Goal: Information Seeking & Learning: Learn about a topic

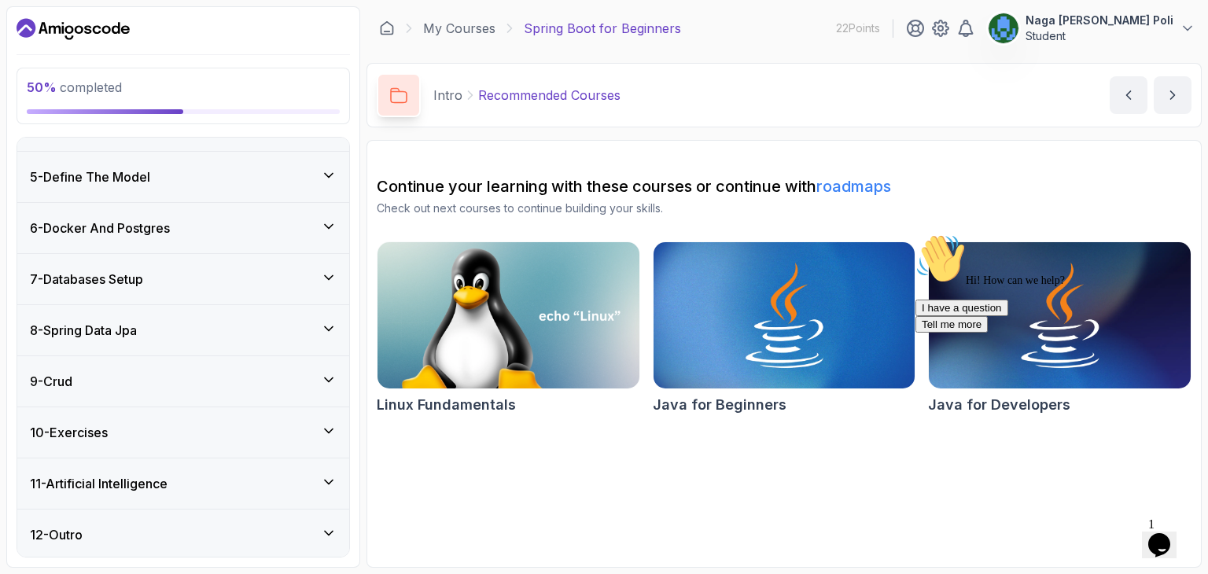
scroll to position [255, 0]
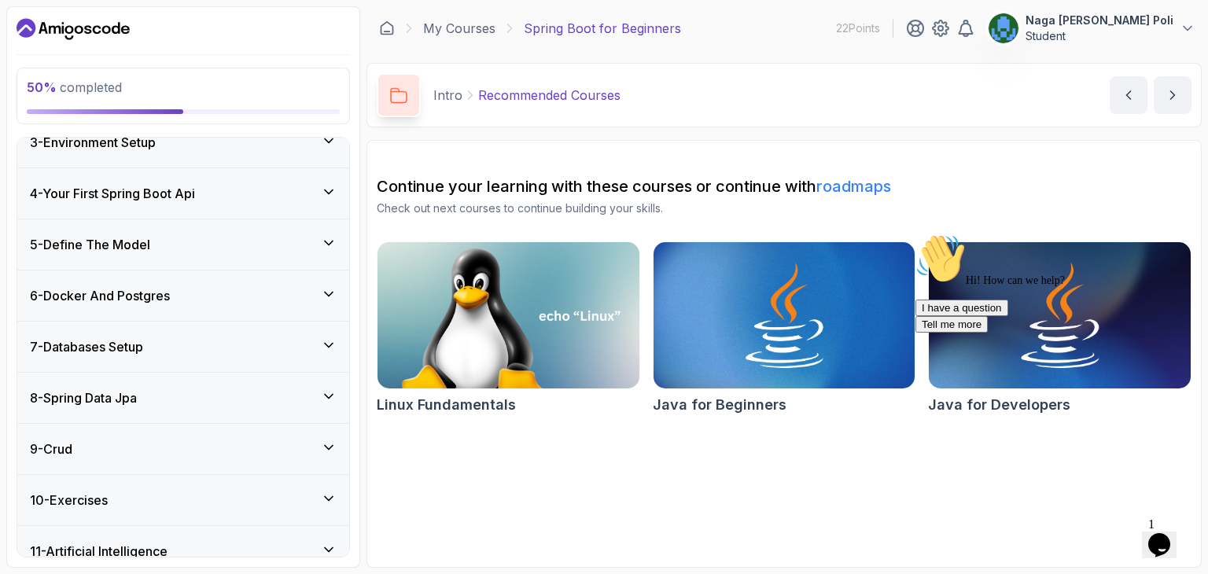
click at [259, 348] on div "7 - Databases Setup" at bounding box center [183, 346] width 307 height 19
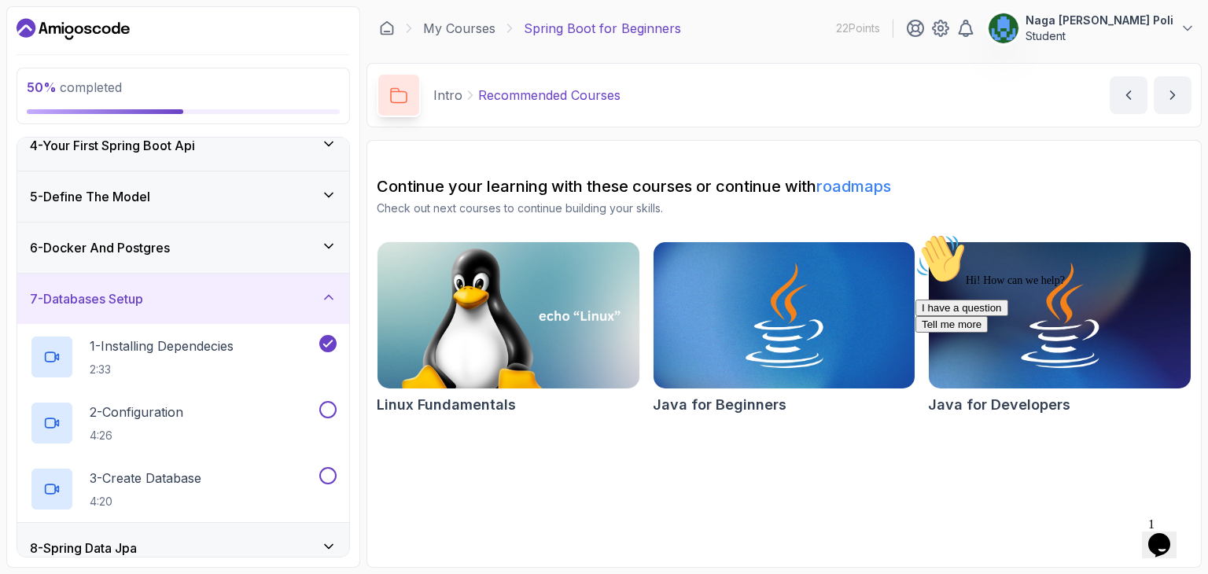
scroll to position [190, 0]
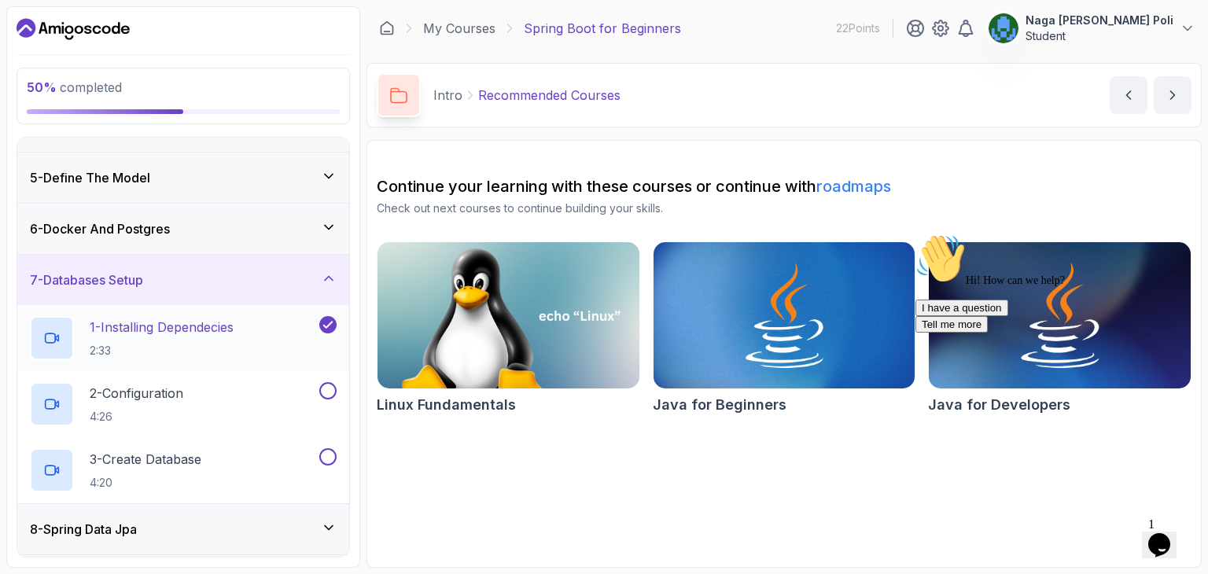
click at [234, 337] on h2 "1 - Installing Dependecies 2:33" at bounding box center [162, 338] width 144 height 41
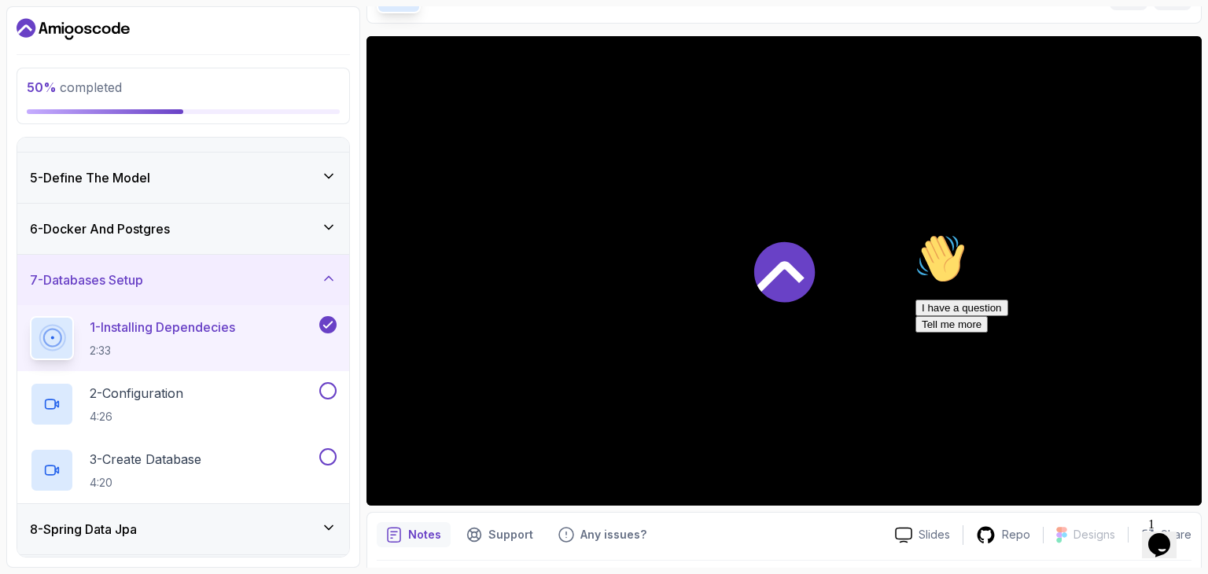
scroll to position [107, 0]
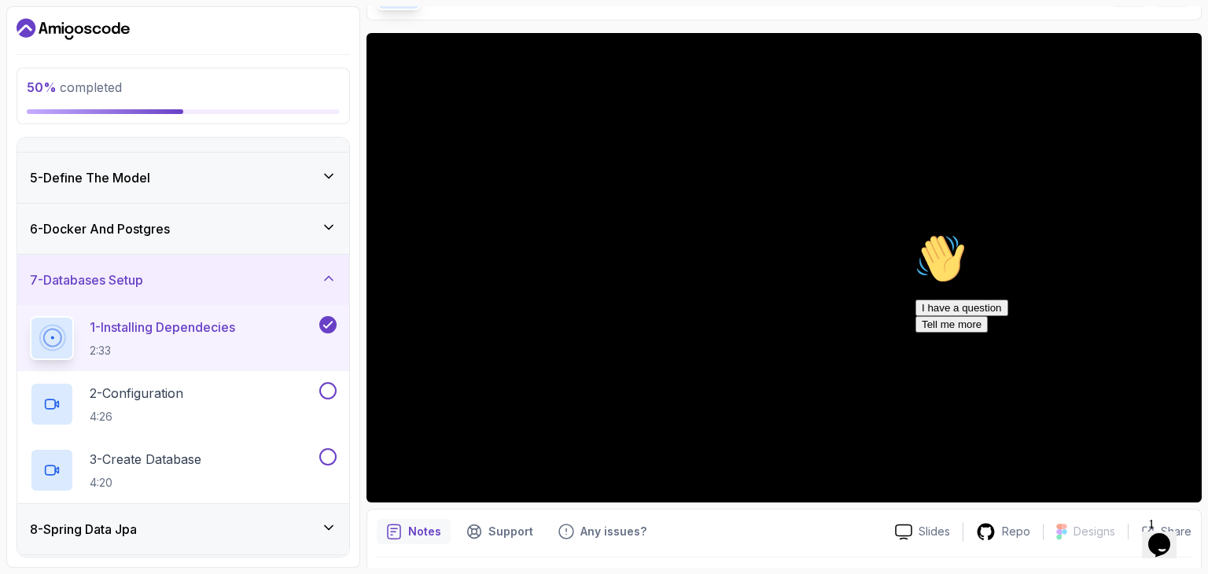
click at [1155, 522] on span "1" at bounding box center [1151, 524] width 6 height 13
click at [916, 298] on div "Hi! How can we help? I have a question Tell me more" at bounding box center [1057, 283] width 283 height 99
click at [1170, 540] on icon "$i18n('chat', 'chat_widget')" at bounding box center [1159, 545] width 22 height 24
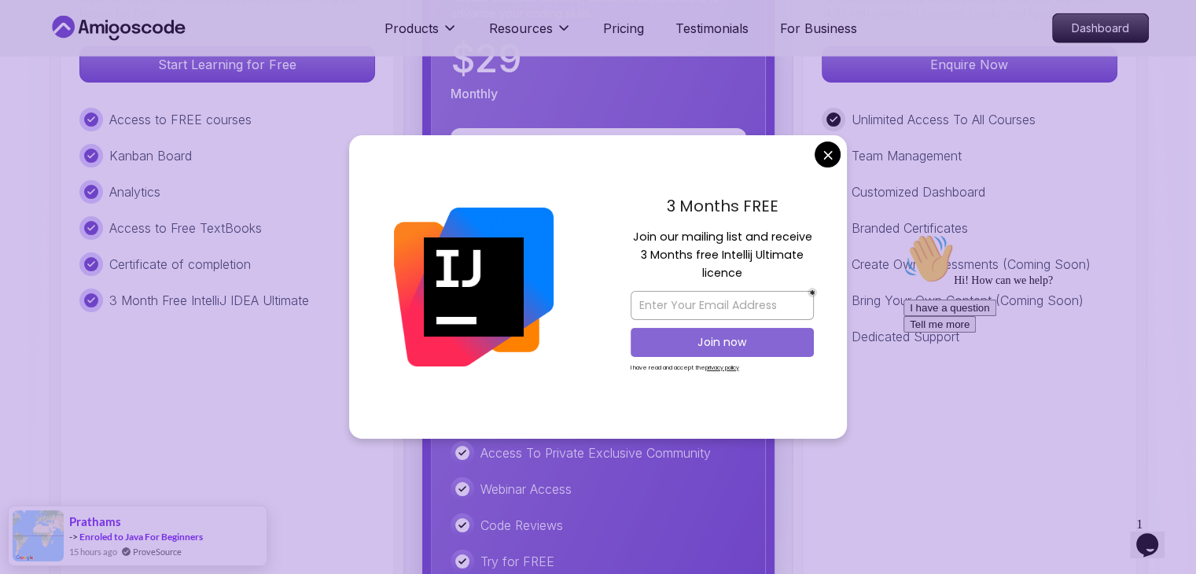
scroll to position [3767, 0]
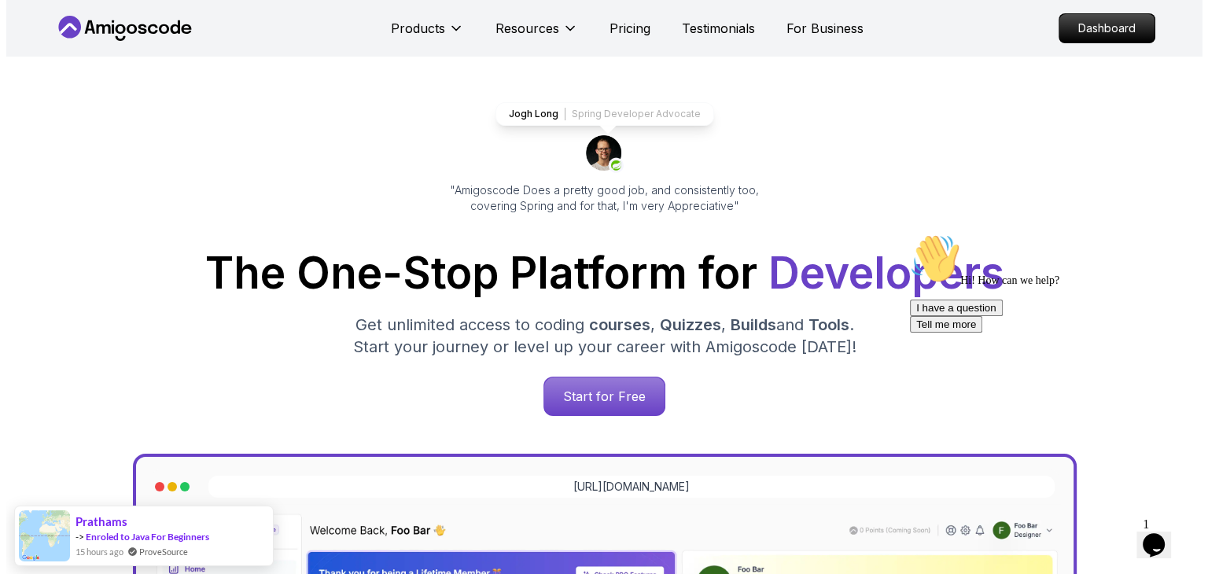
scroll to position [0, 0]
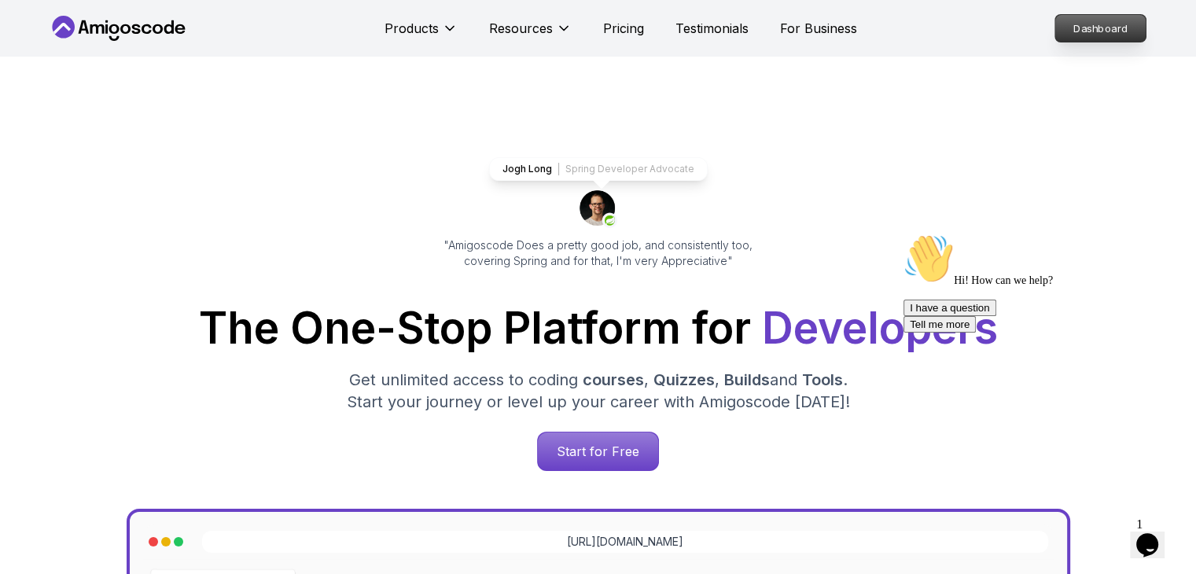
click at [1090, 27] on p "Dashboard" at bounding box center [1101, 28] width 90 height 27
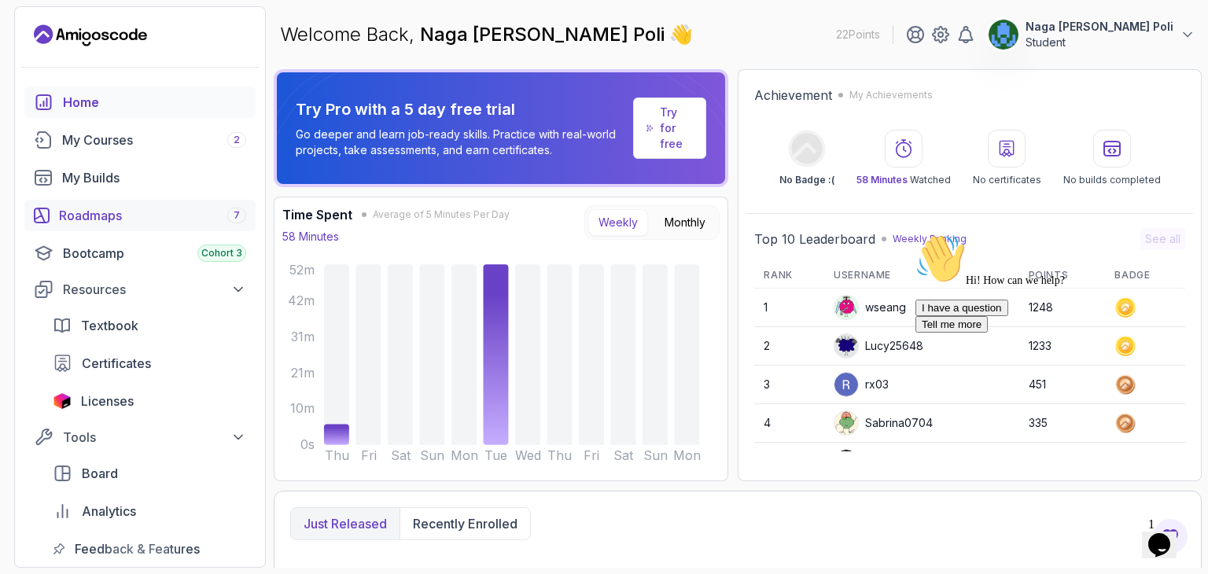
click at [206, 217] on div "Roadmaps 7" at bounding box center [152, 215] width 187 height 19
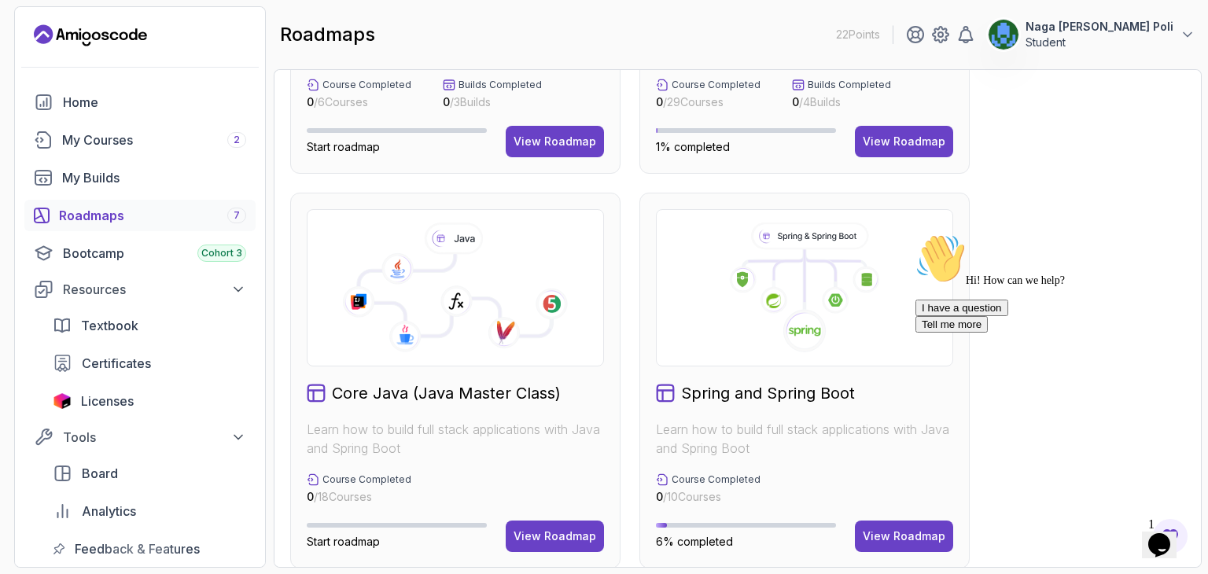
scroll to position [367, 0]
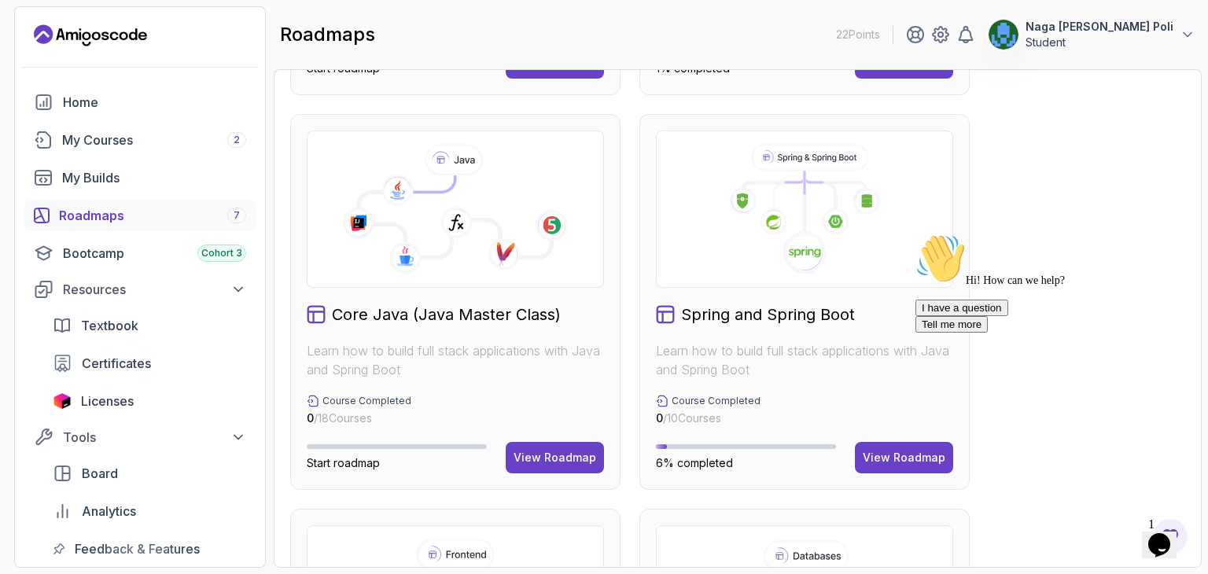
click at [916, 333] on div "Hi! How can we help? I have a question Tell me more" at bounding box center [1057, 283] width 283 height 99
click at [872, 245] on icon at bounding box center [804, 209] width 271 height 131
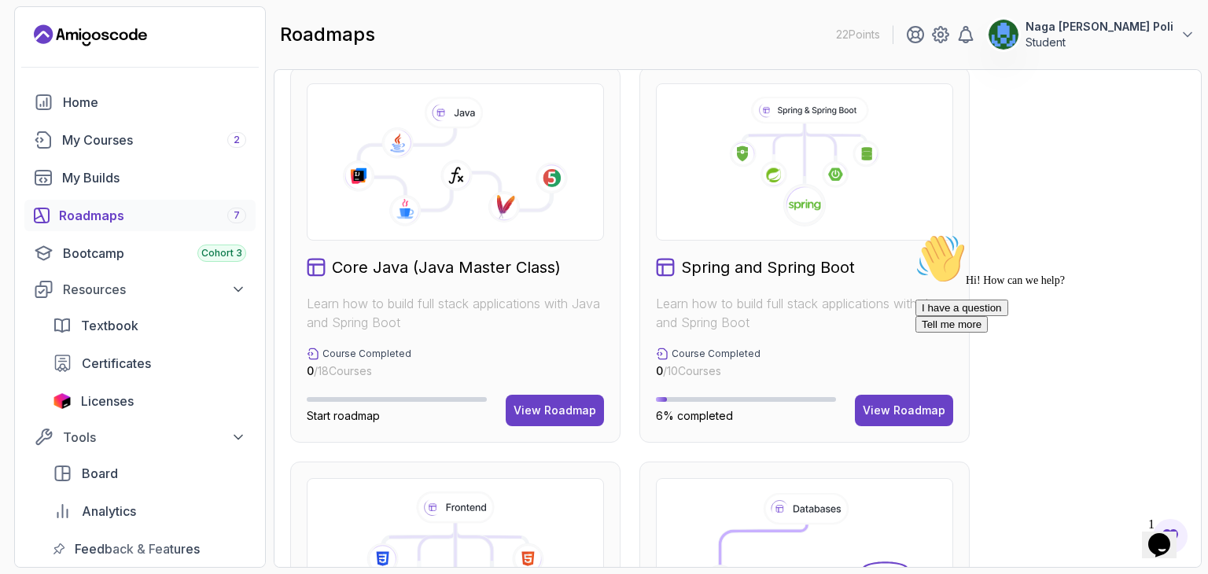
scroll to position [373, 0]
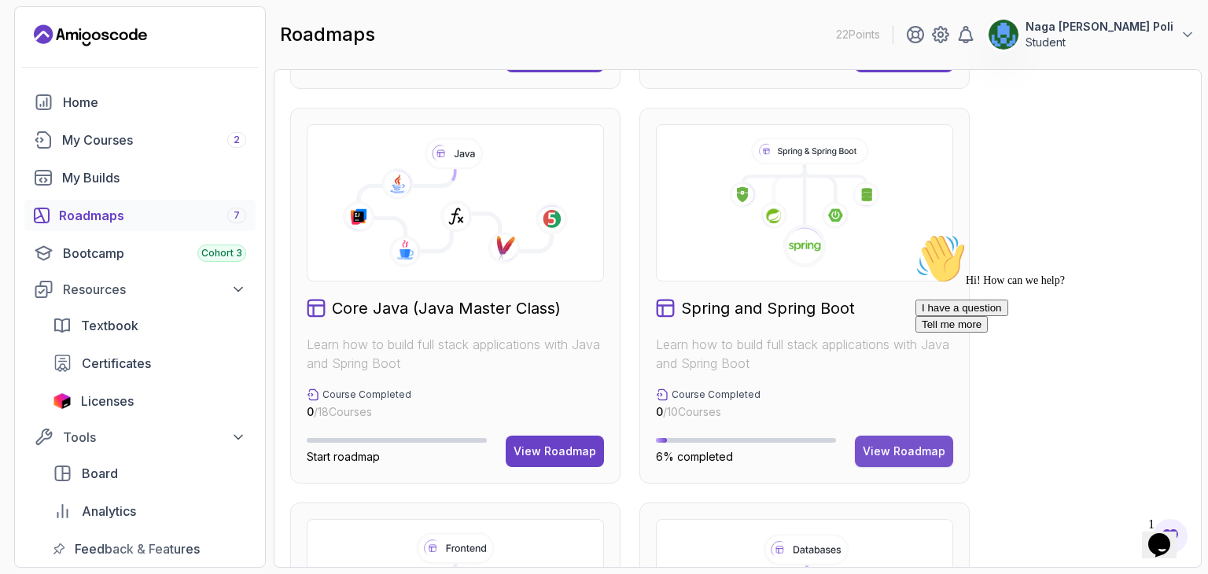
click at [899, 455] on div "View Roadmap" at bounding box center [904, 452] width 83 height 16
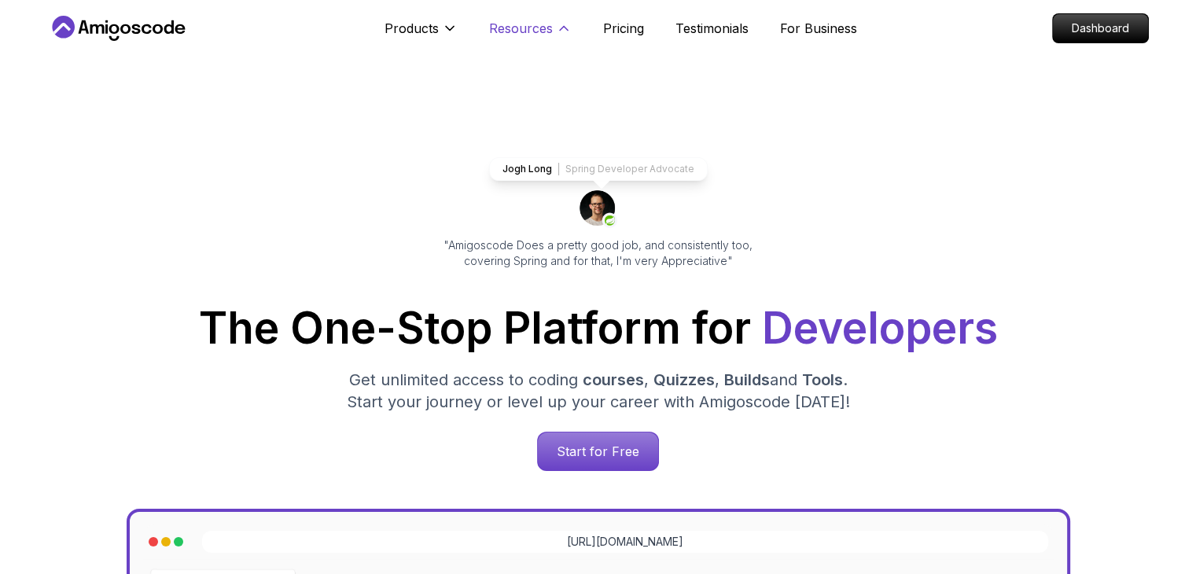
click at [550, 29] on p "Resources" at bounding box center [521, 28] width 64 height 19
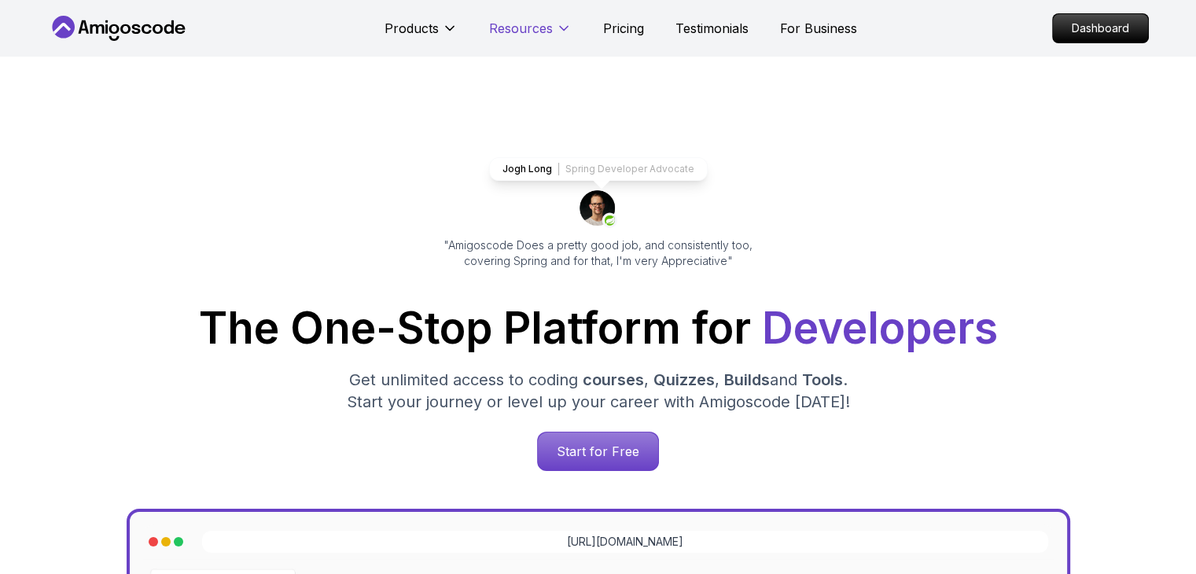
click at [550, 29] on p "Resources" at bounding box center [521, 28] width 64 height 19
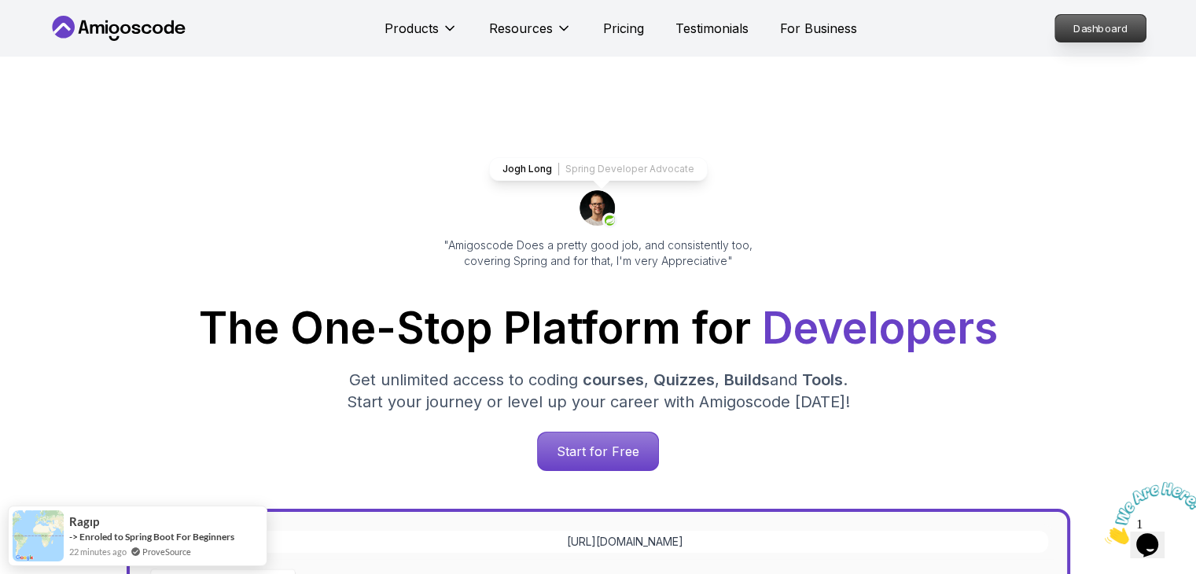
click at [1083, 31] on p "Dashboard" at bounding box center [1101, 28] width 90 height 27
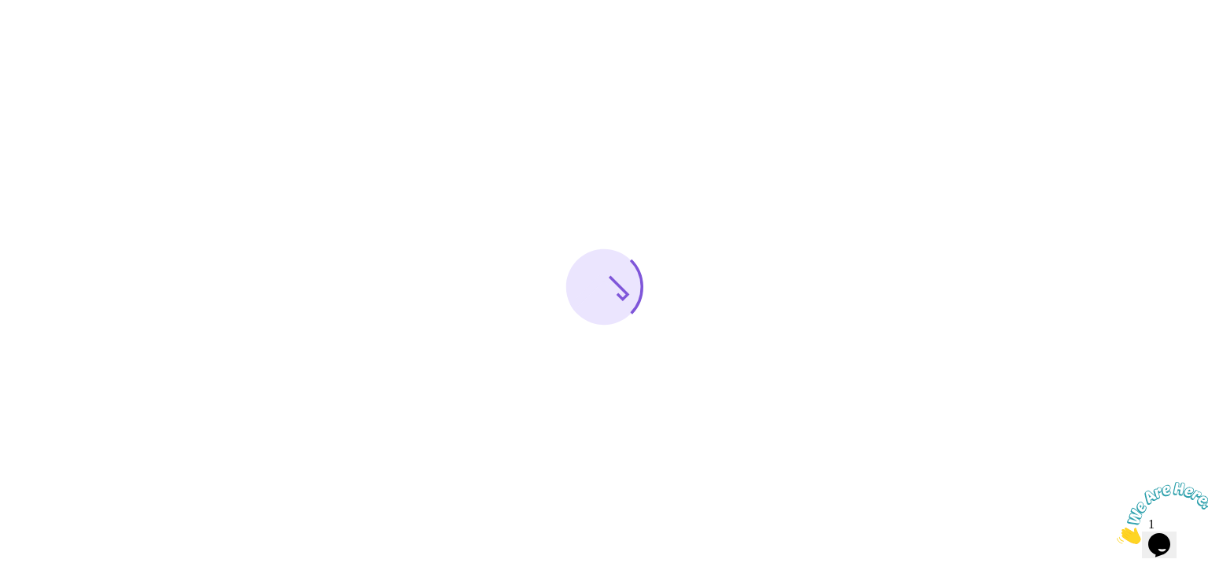
click at [1117, 533] on icon "Close" at bounding box center [1117, 539] width 0 height 13
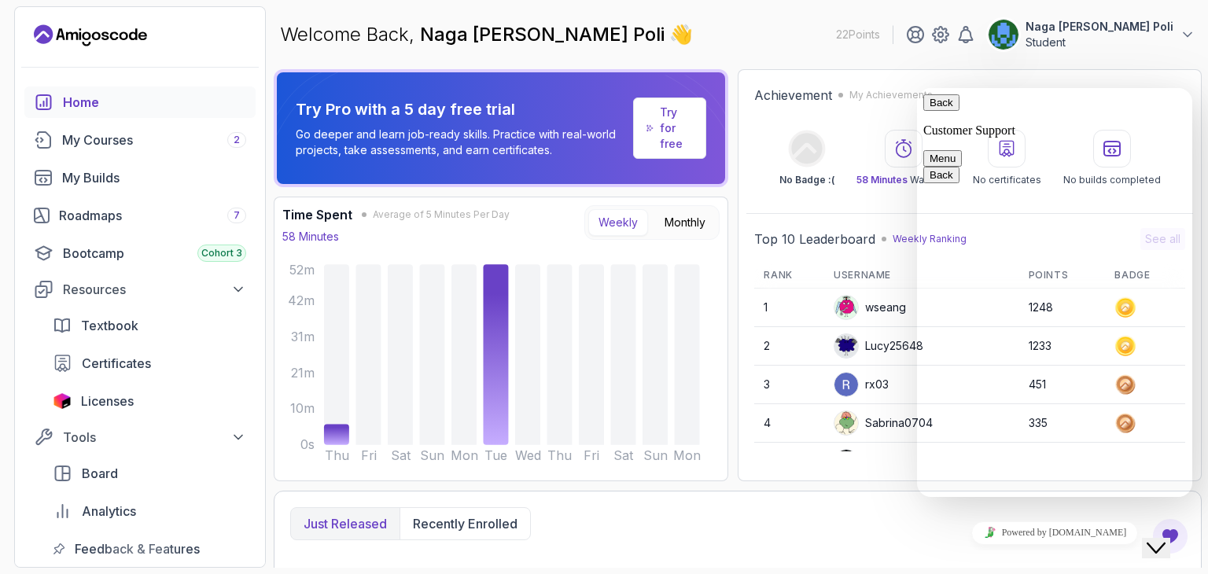
click at [1166, 539] on icon "Close Chat This icon closes the chat window." at bounding box center [1156, 548] width 19 height 19
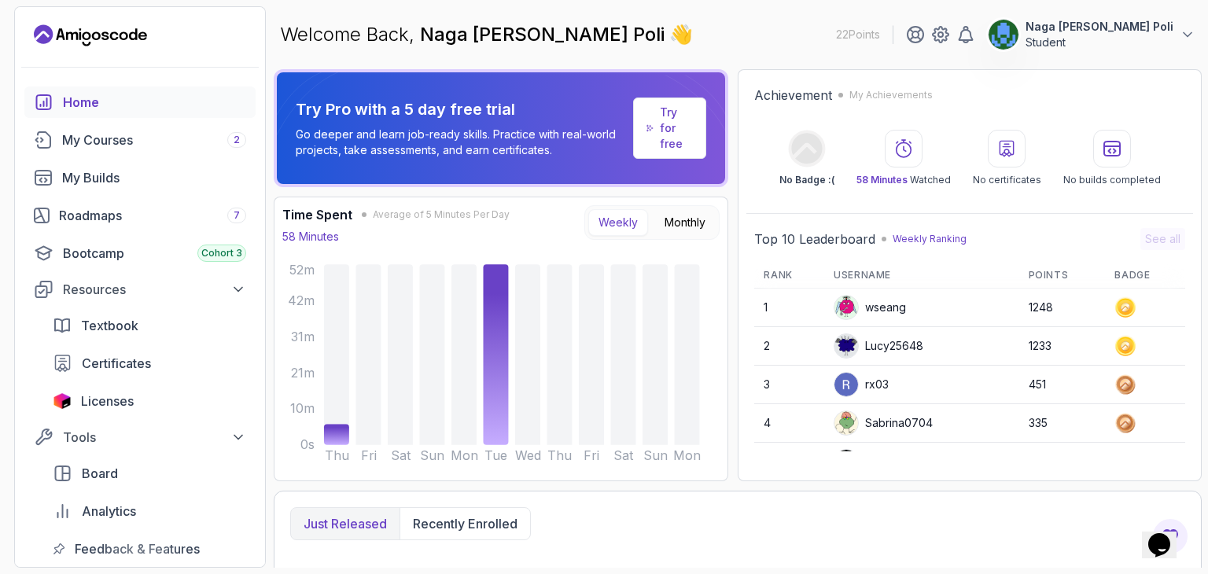
click at [690, 125] on p "Try for free" at bounding box center [676, 128] width 33 height 47
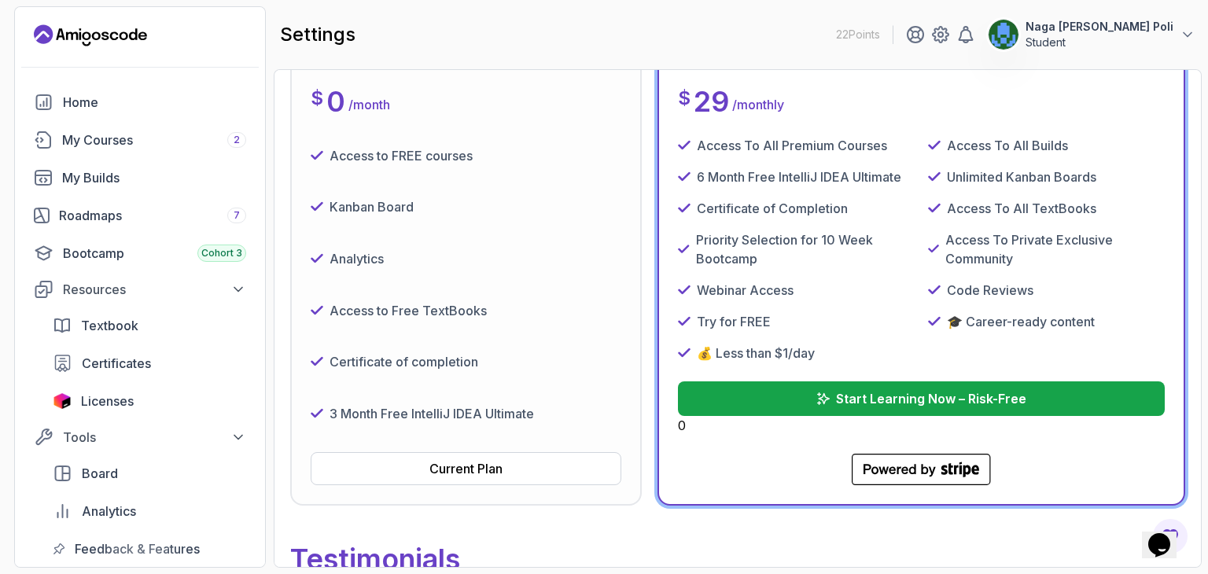
scroll to position [247, 0]
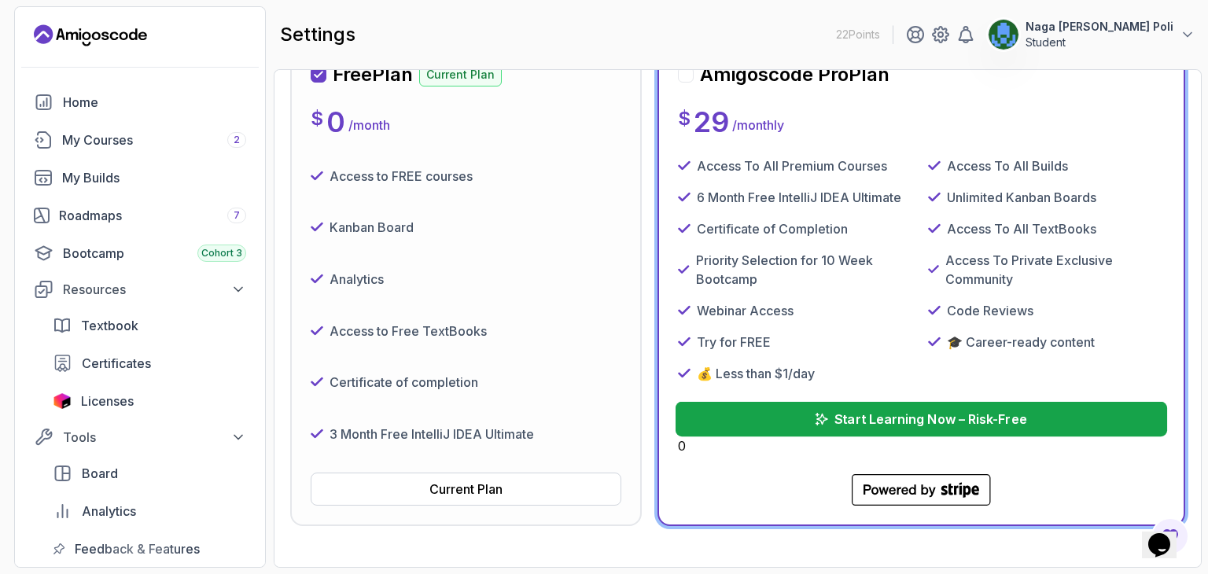
click at [836, 423] on p "Start Learning Now – Risk-Free" at bounding box center [931, 419] width 192 height 19
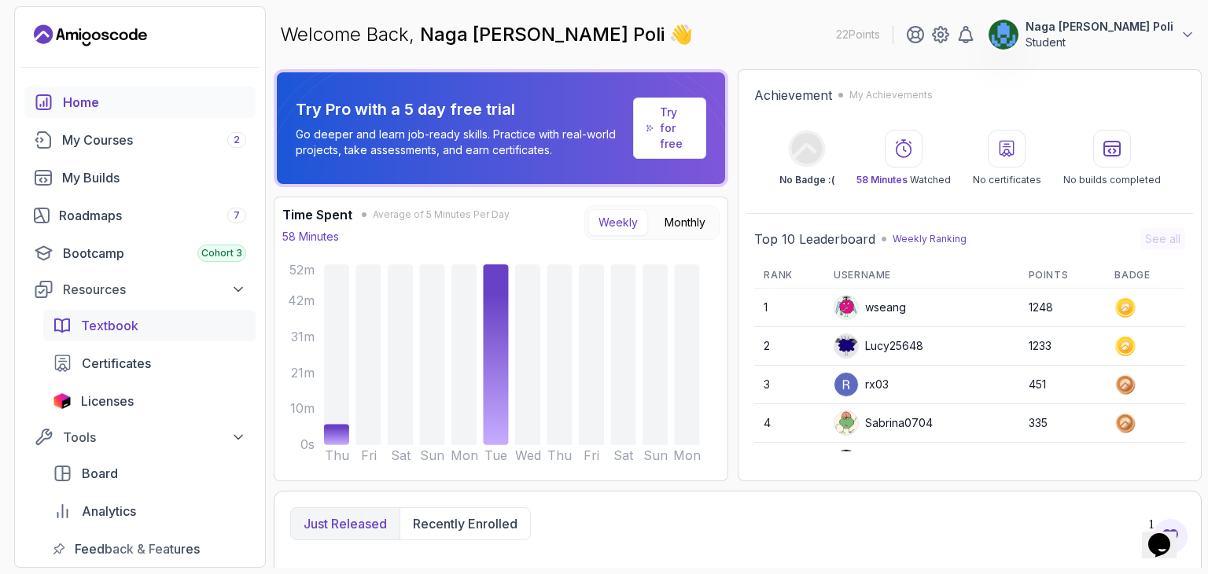
click at [142, 324] on div "Textbook" at bounding box center [163, 325] width 165 height 19
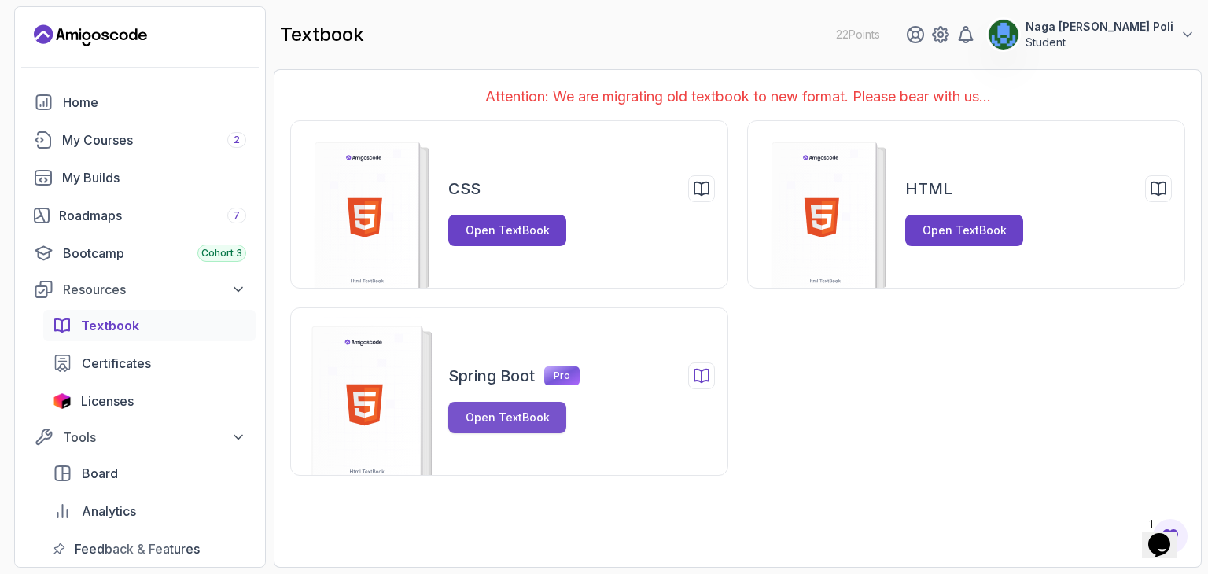
click at [482, 414] on div "Open TextBook" at bounding box center [508, 418] width 84 height 16
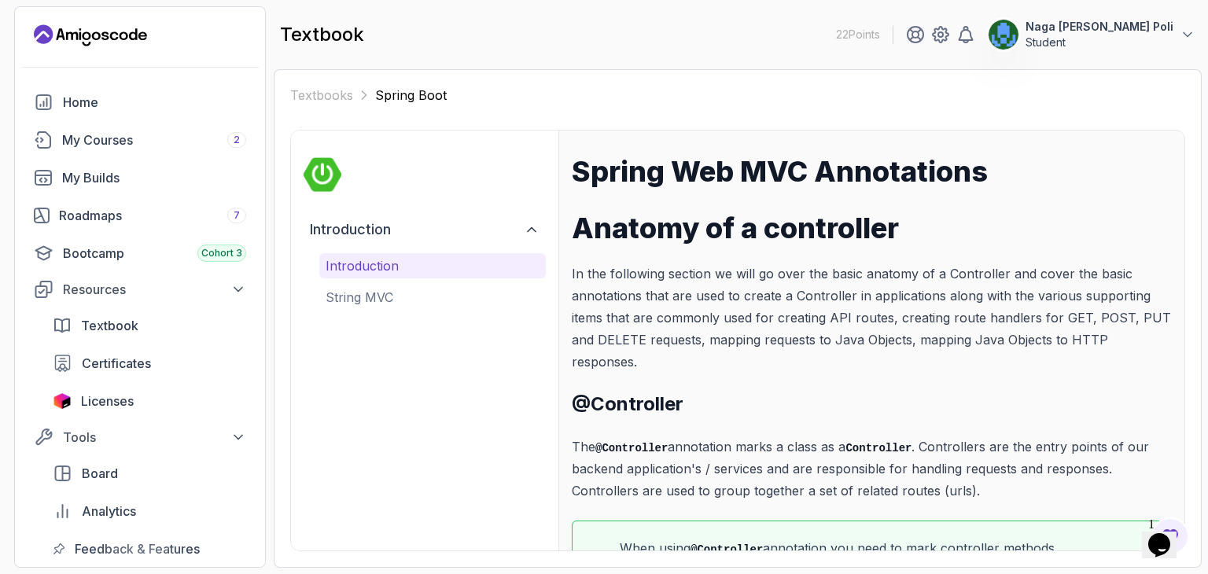
scroll to position [72, 0]
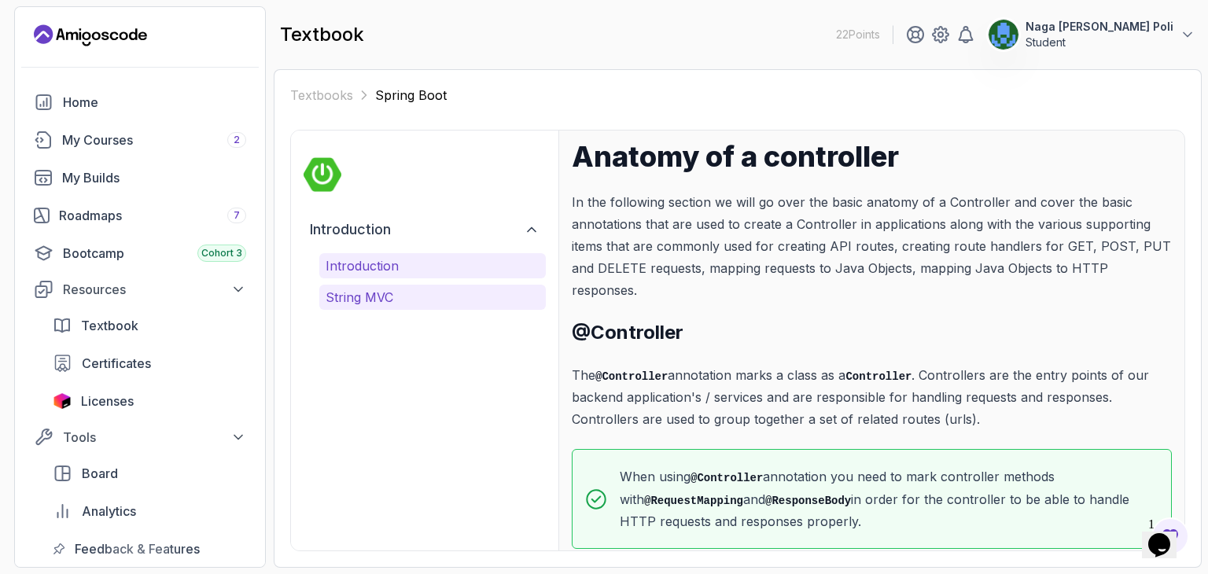
click at [441, 304] on p "String MVC" at bounding box center [433, 297] width 214 height 19
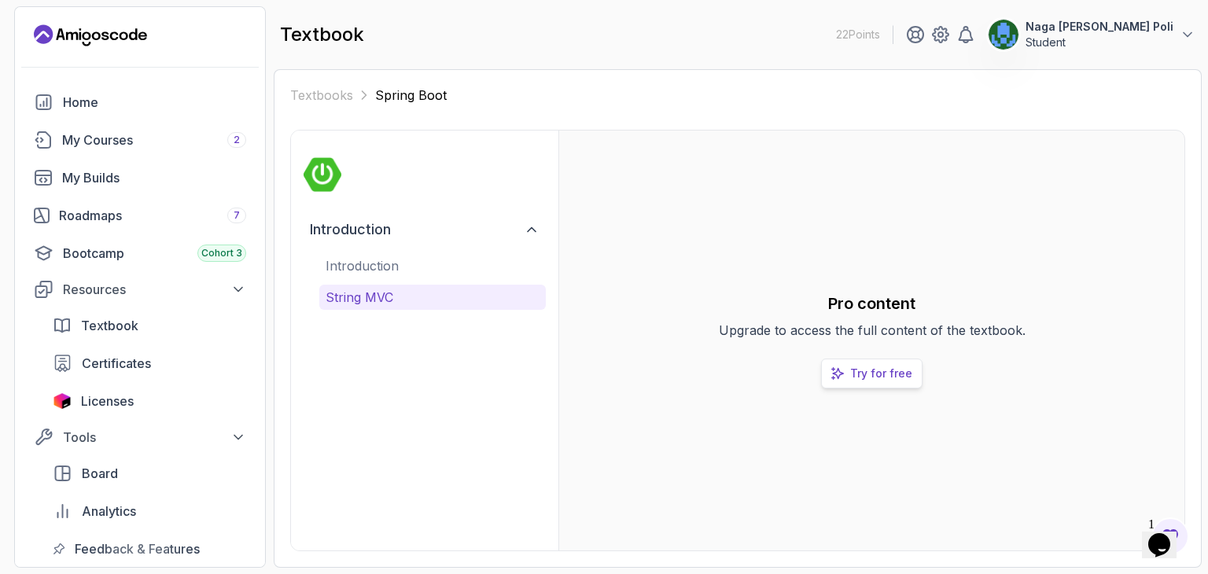
click at [871, 372] on p "Try for free" at bounding box center [881, 374] width 62 height 16
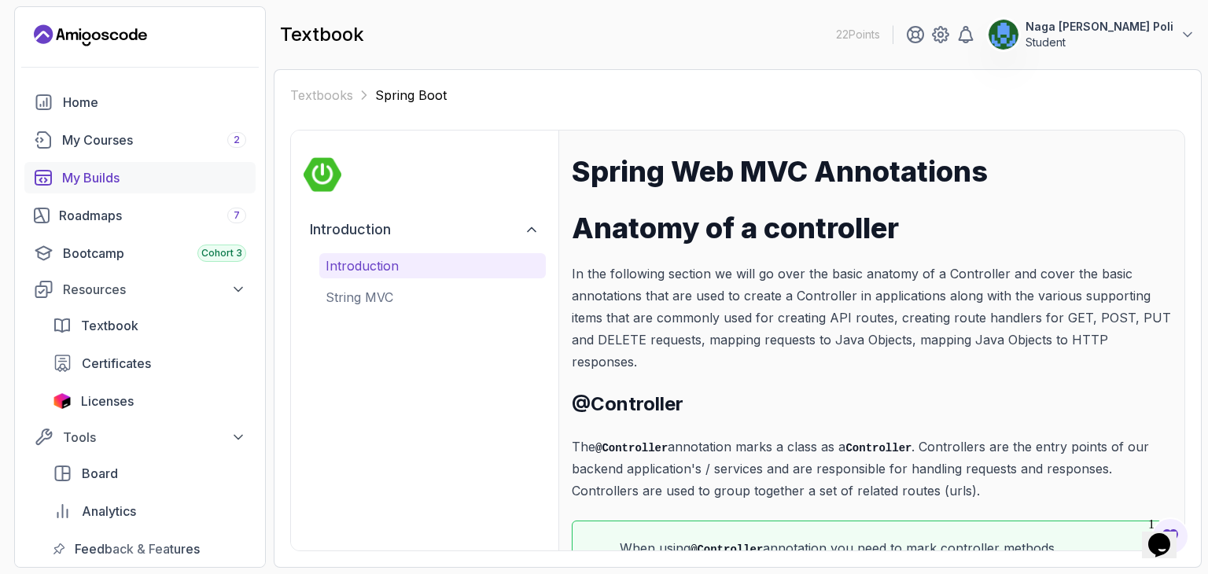
click at [217, 177] on div "My Builds" at bounding box center [154, 177] width 184 height 19
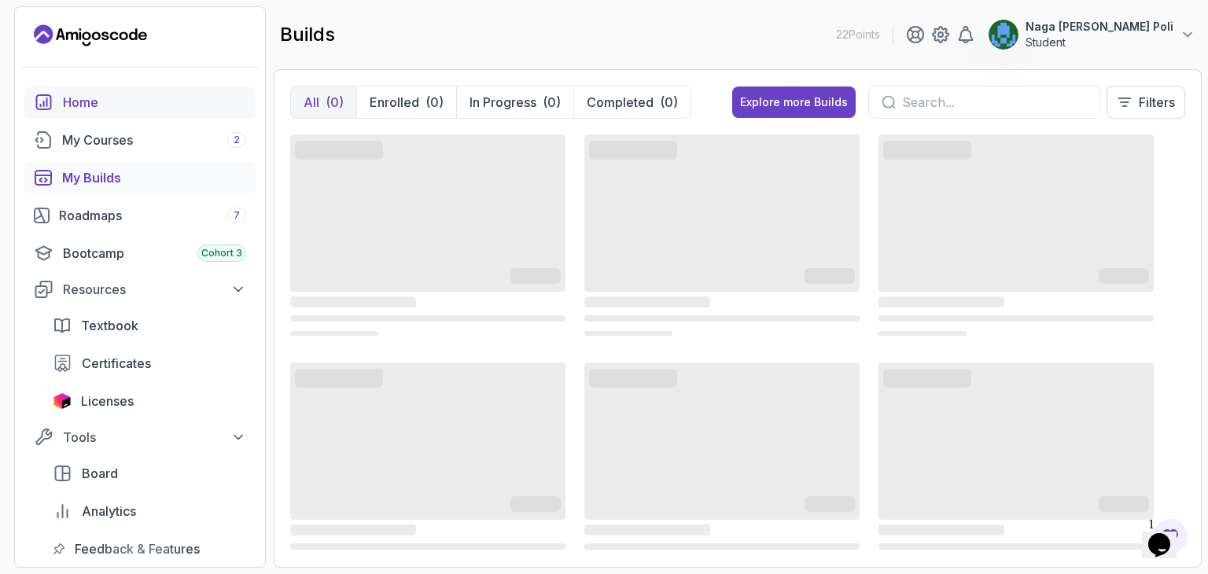
click at [173, 109] on div "Home" at bounding box center [154, 102] width 183 height 19
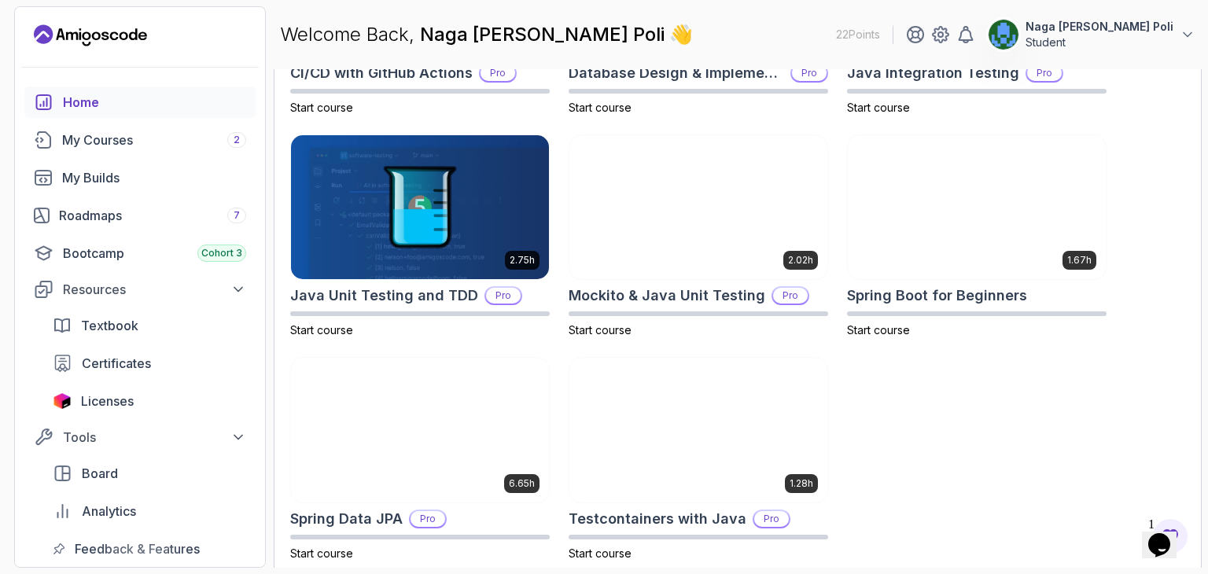
scroll to position [670, 0]
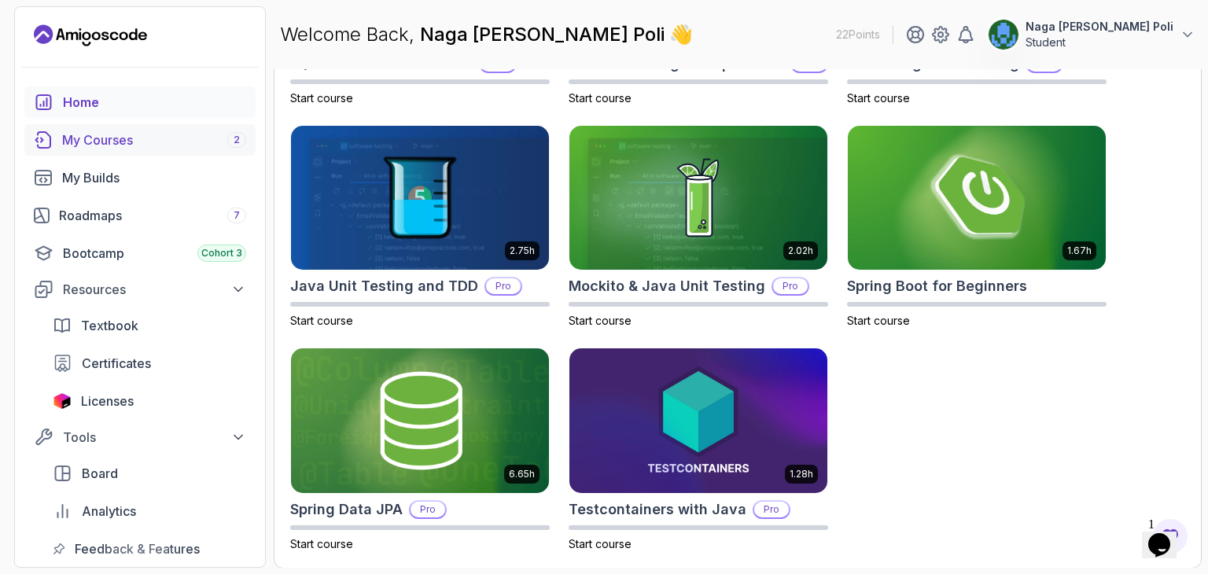
click at [133, 149] on link "My Courses 2" at bounding box center [139, 139] width 231 height 31
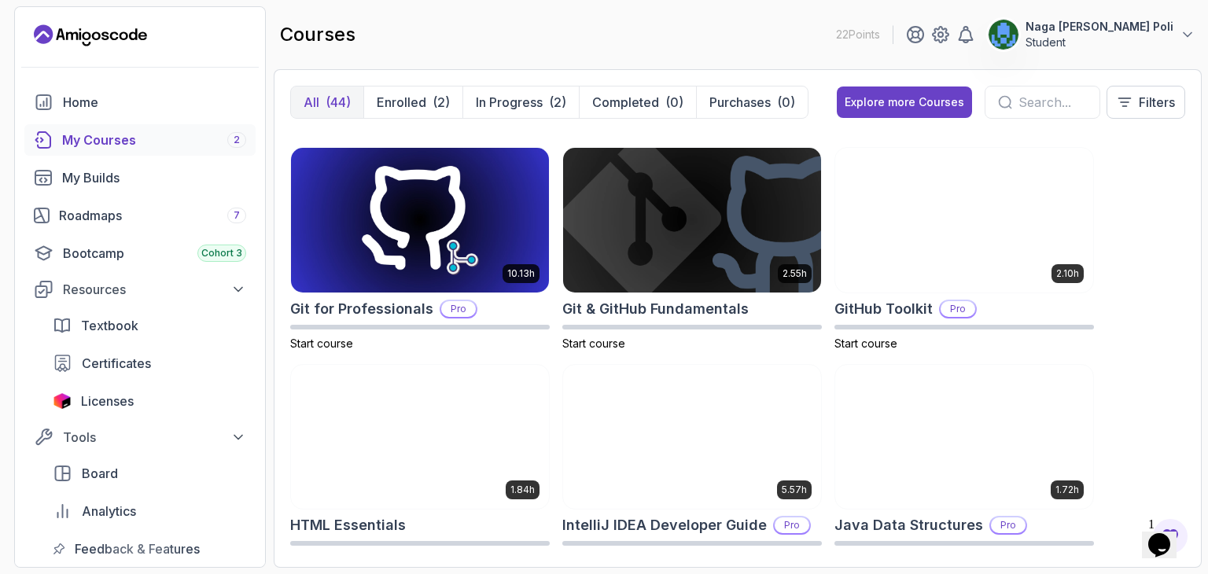
scroll to position [636, 0]
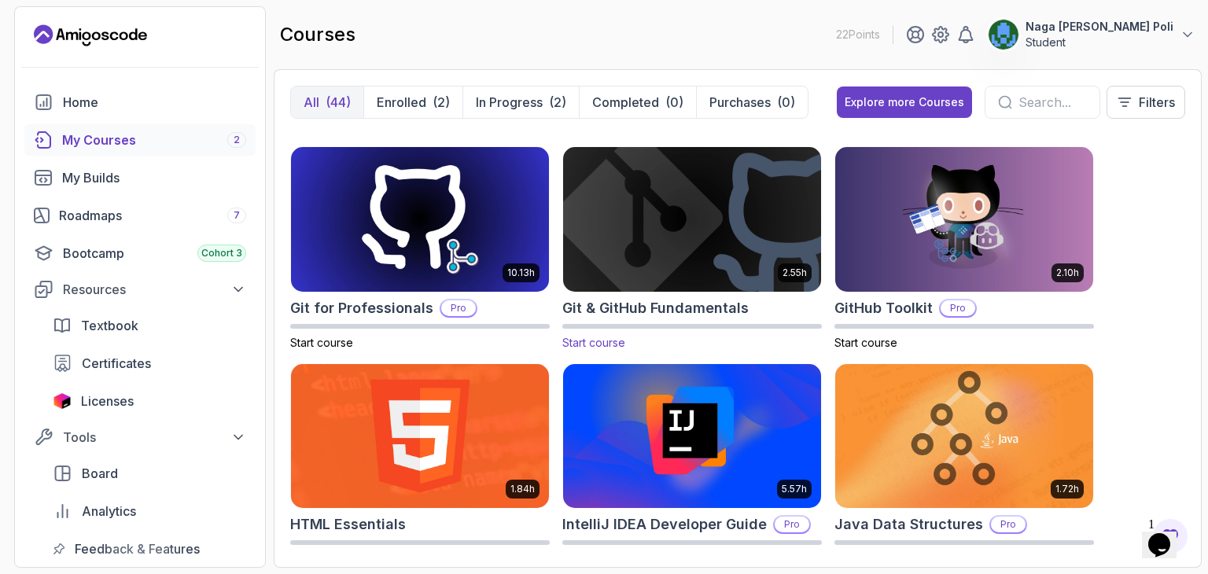
click at [665, 248] on img at bounding box center [692, 219] width 271 height 152
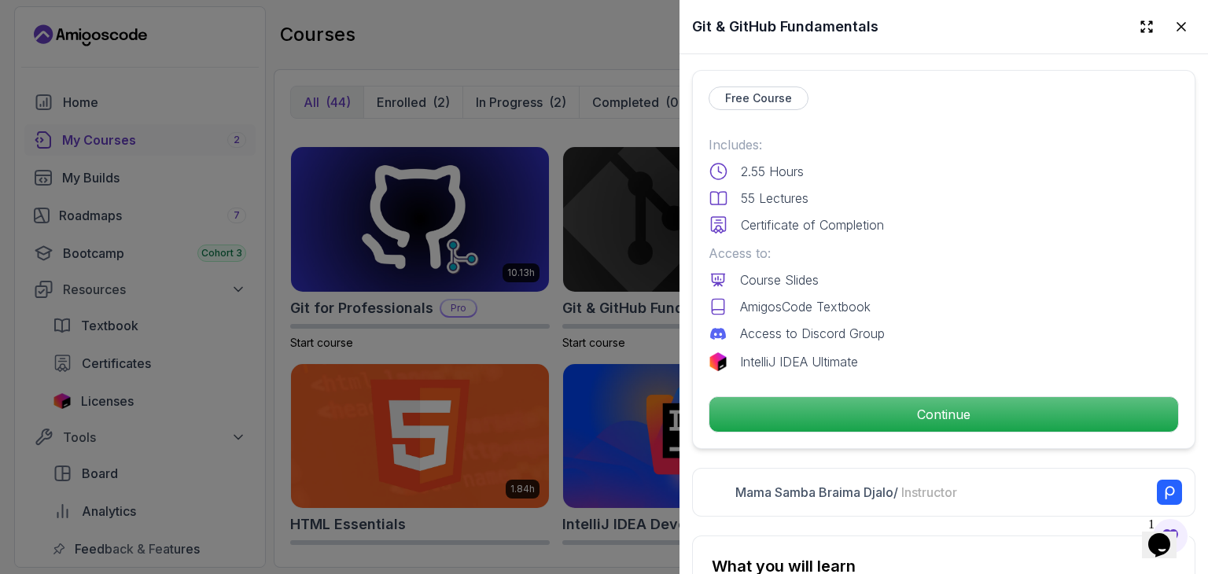
scroll to position [340, 0]
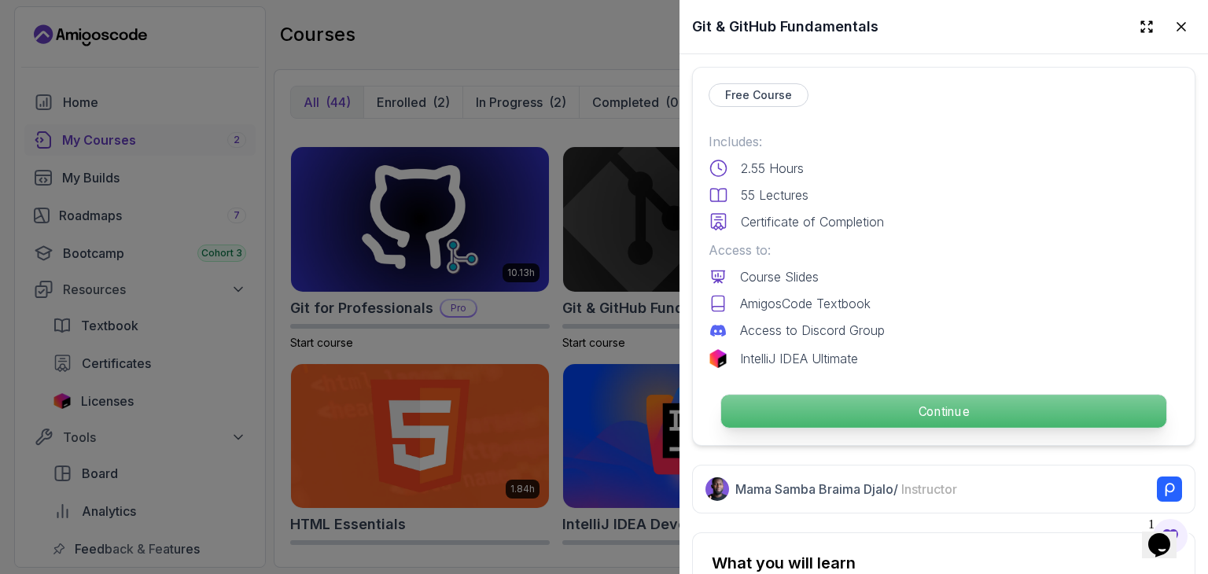
click at [925, 400] on p "Continue" at bounding box center [943, 411] width 445 height 33
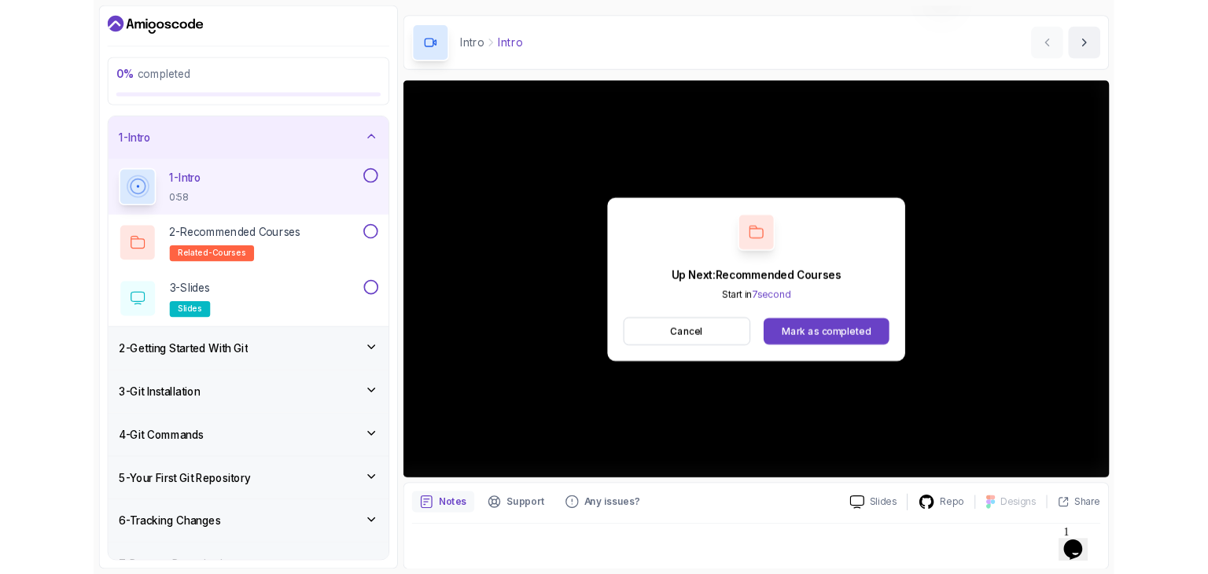
scroll to position [151, 0]
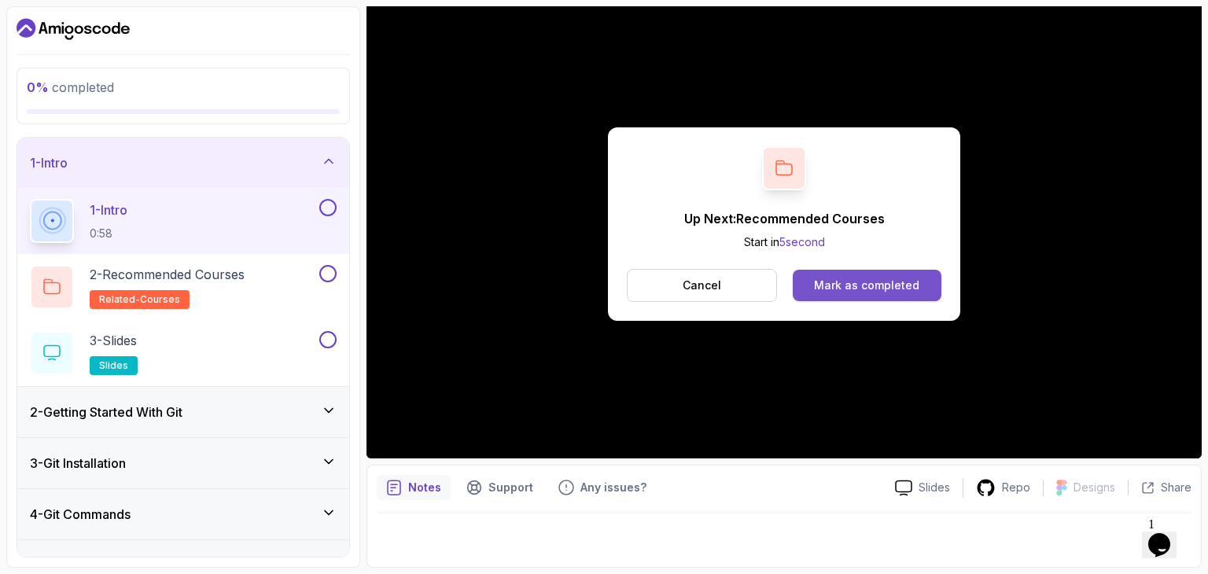
click at [857, 278] on div "Mark as completed" at bounding box center [866, 286] width 105 height 16
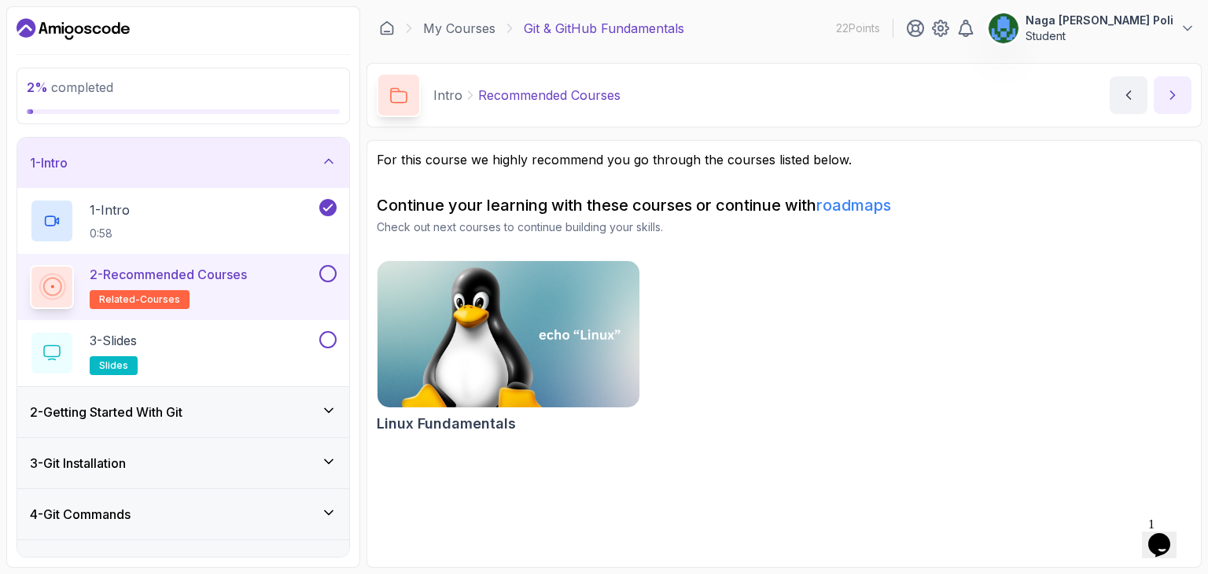
click at [1185, 93] on button "next content" at bounding box center [1173, 95] width 38 height 38
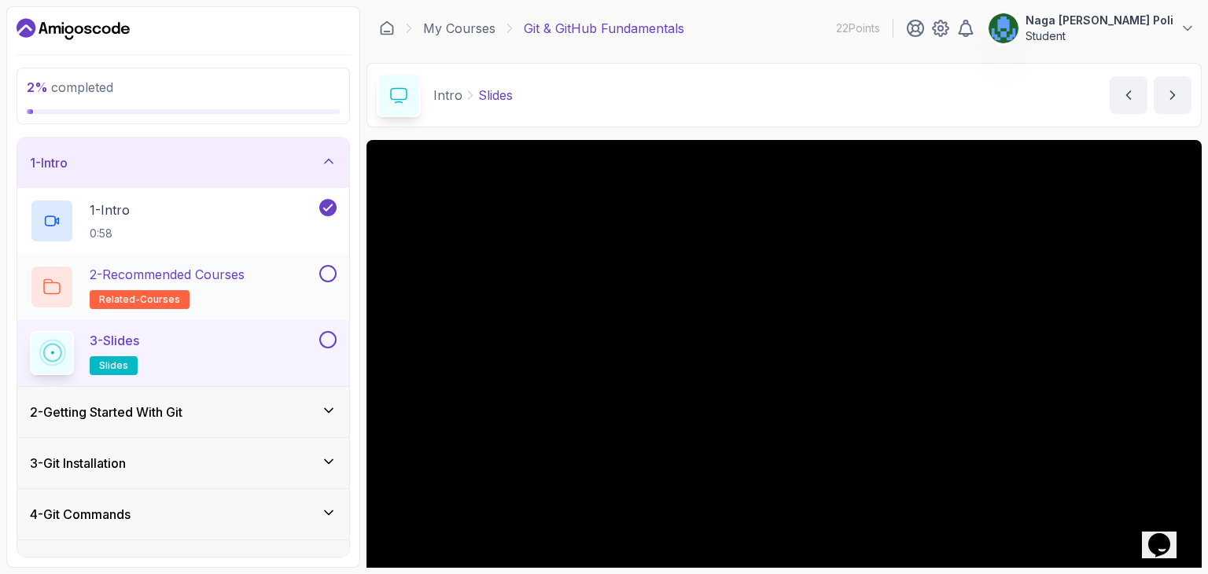
click at [322, 275] on button at bounding box center [327, 273] width 17 height 17
click at [284, 350] on div "3 - Slides slides" at bounding box center [173, 353] width 286 height 44
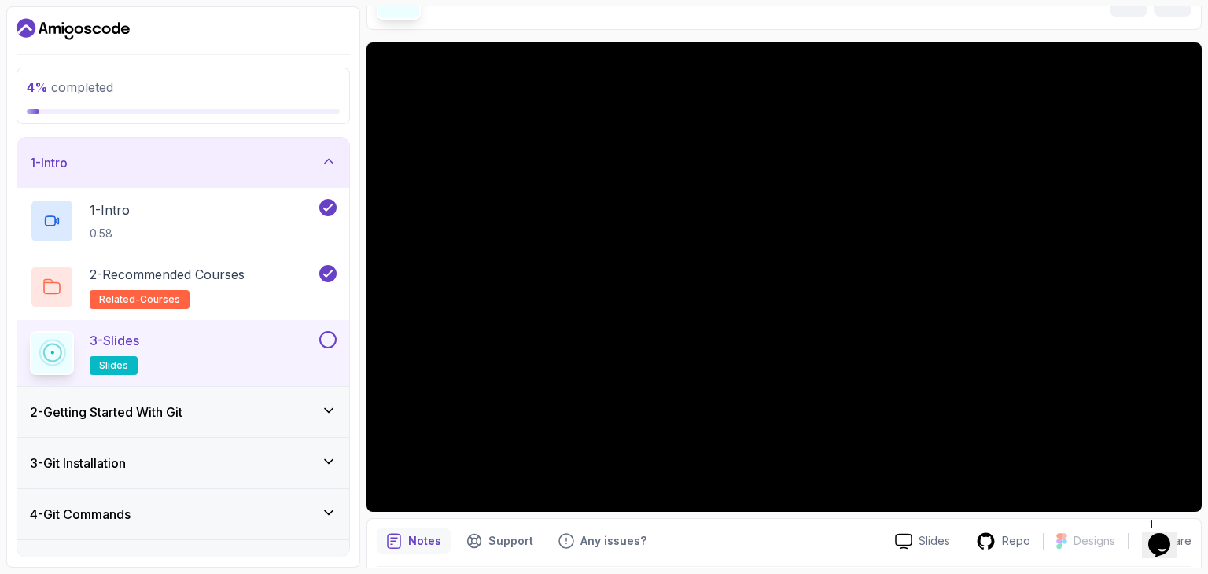
scroll to position [151, 0]
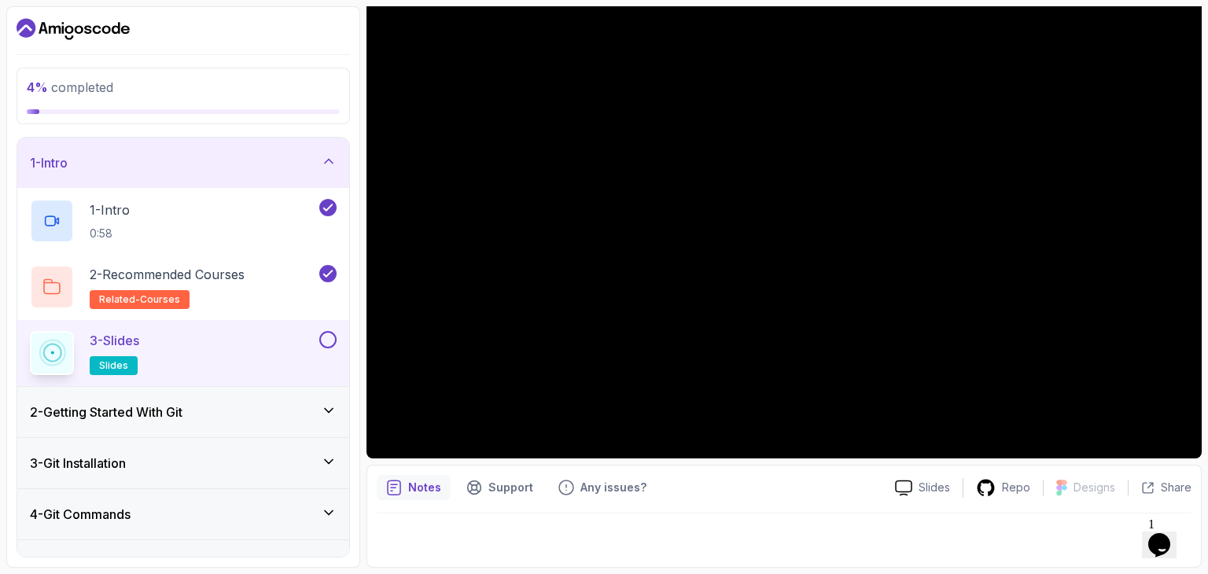
click at [902, 496] on div "Slides Repo Designs Design not available Share" at bounding box center [1037, 487] width 309 height 25
click at [916, 480] on div "Slides" at bounding box center [923, 488] width 80 height 17
click at [122, 408] on h3 "2 - Getting Started With Git" at bounding box center [106, 412] width 153 height 19
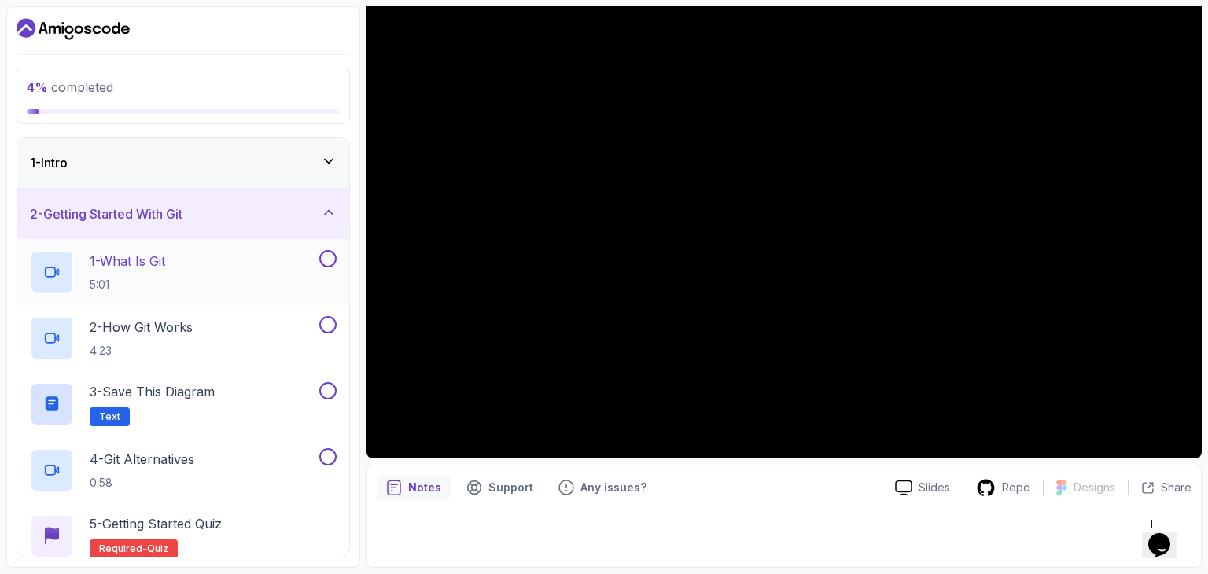
click at [154, 280] on p "5:01" at bounding box center [128, 285] width 76 height 16
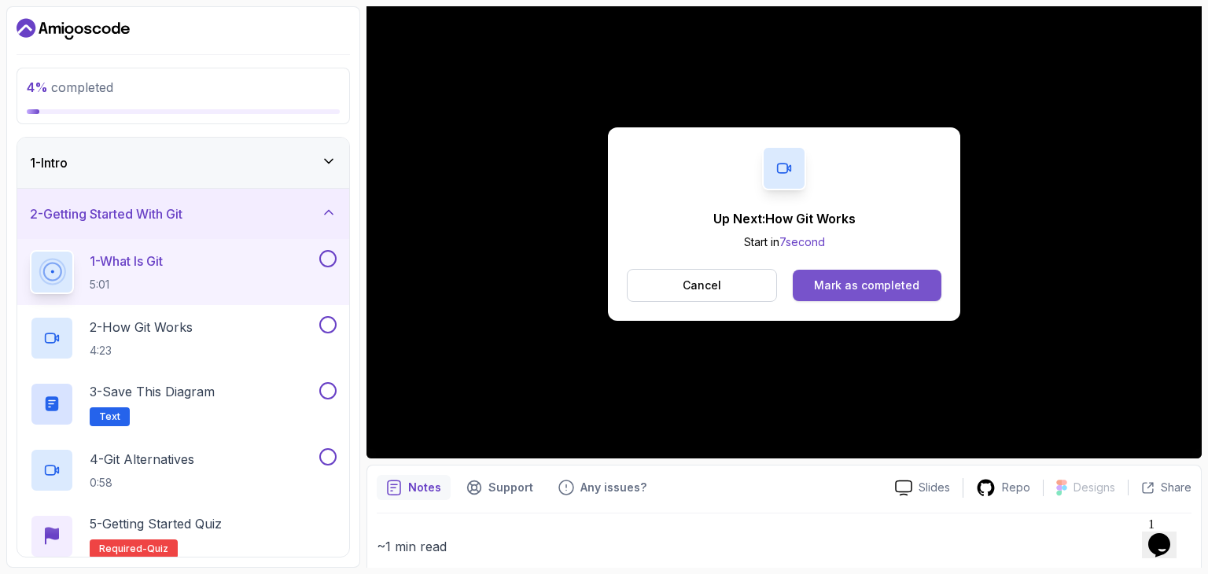
click at [875, 275] on button "Mark as completed" at bounding box center [867, 285] width 149 height 31
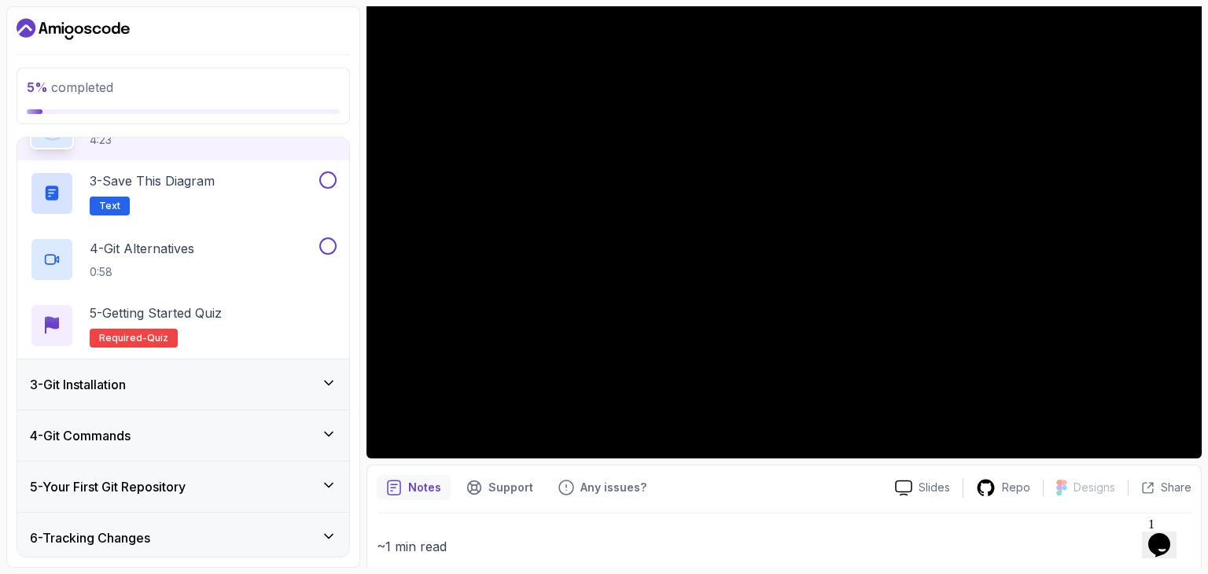
click at [126, 385] on h3 "3 - Git Installation" at bounding box center [78, 384] width 96 height 19
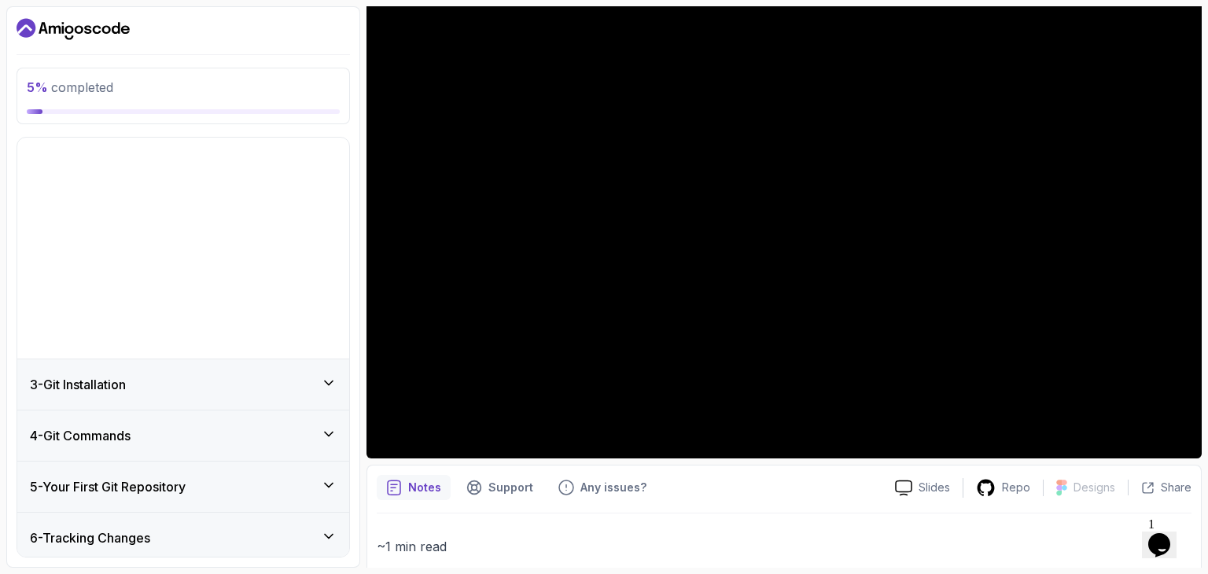
scroll to position [38, 0]
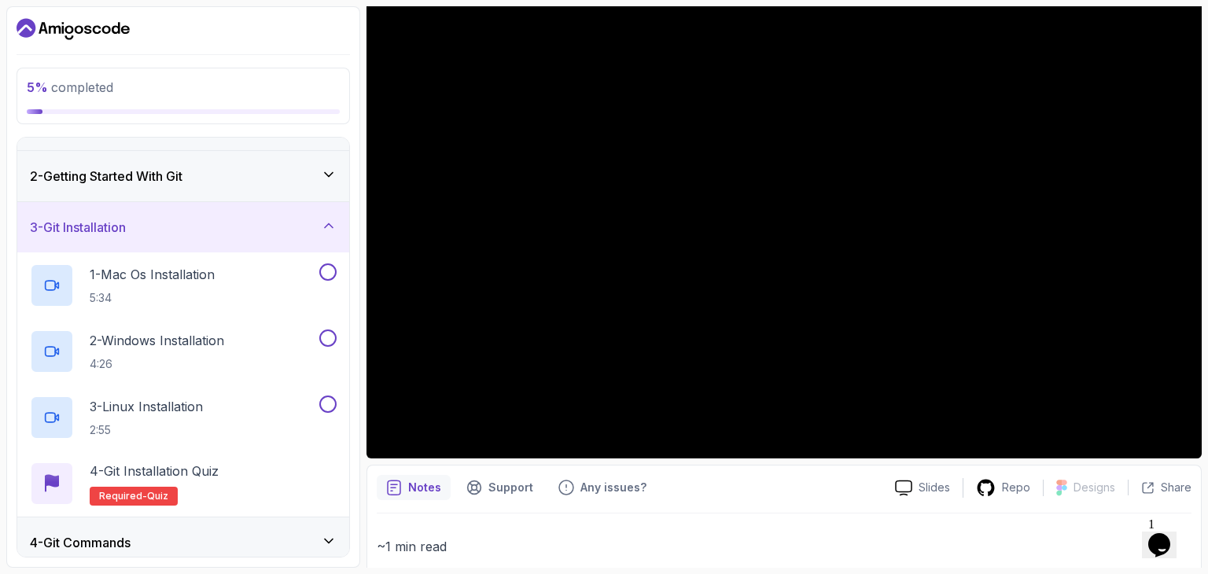
click at [126, 224] on h3 "3 - Git Installation" at bounding box center [78, 227] width 96 height 19
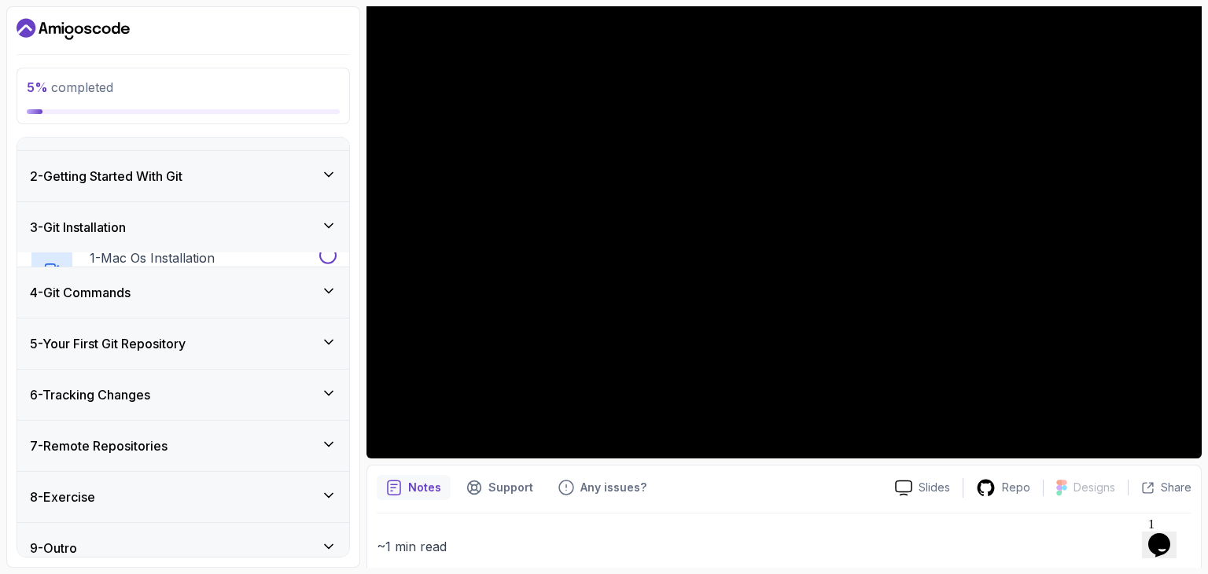
scroll to position [0, 0]
